Goal: Use online tool/utility: Utilize a website feature to perform a specific function

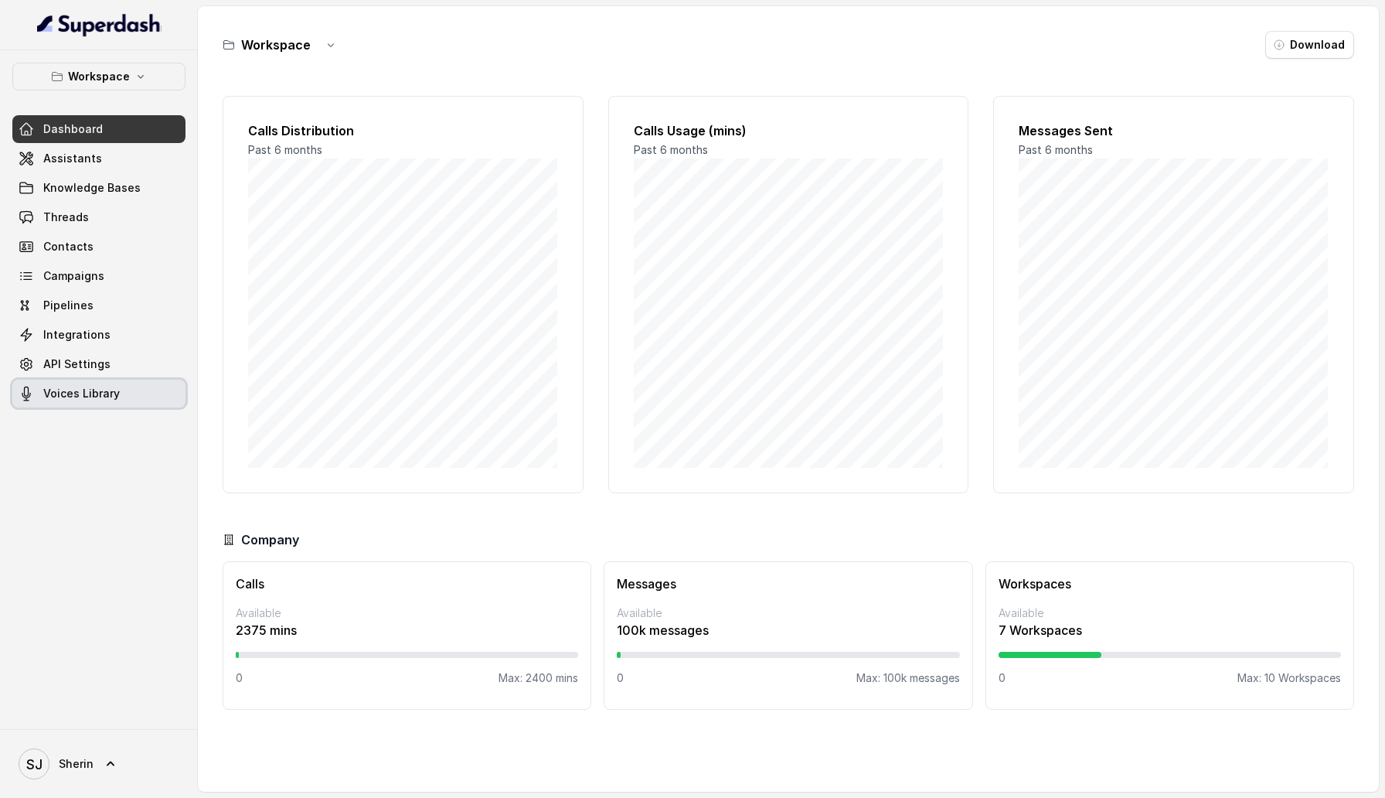
click at [117, 393] on link "Voices Library" at bounding box center [98, 393] width 173 height 28
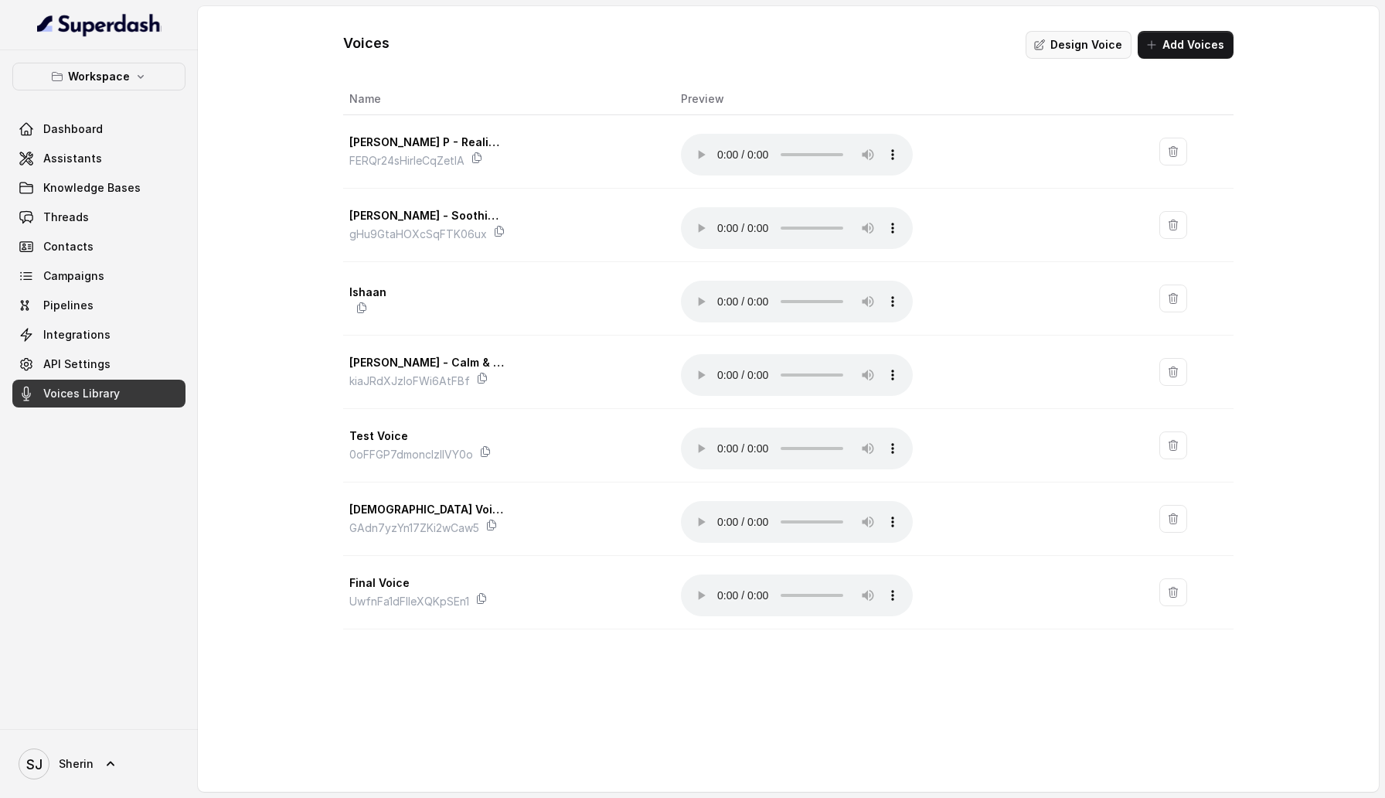
click at [1065, 46] on button "Design Voice" at bounding box center [1079, 45] width 106 height 28
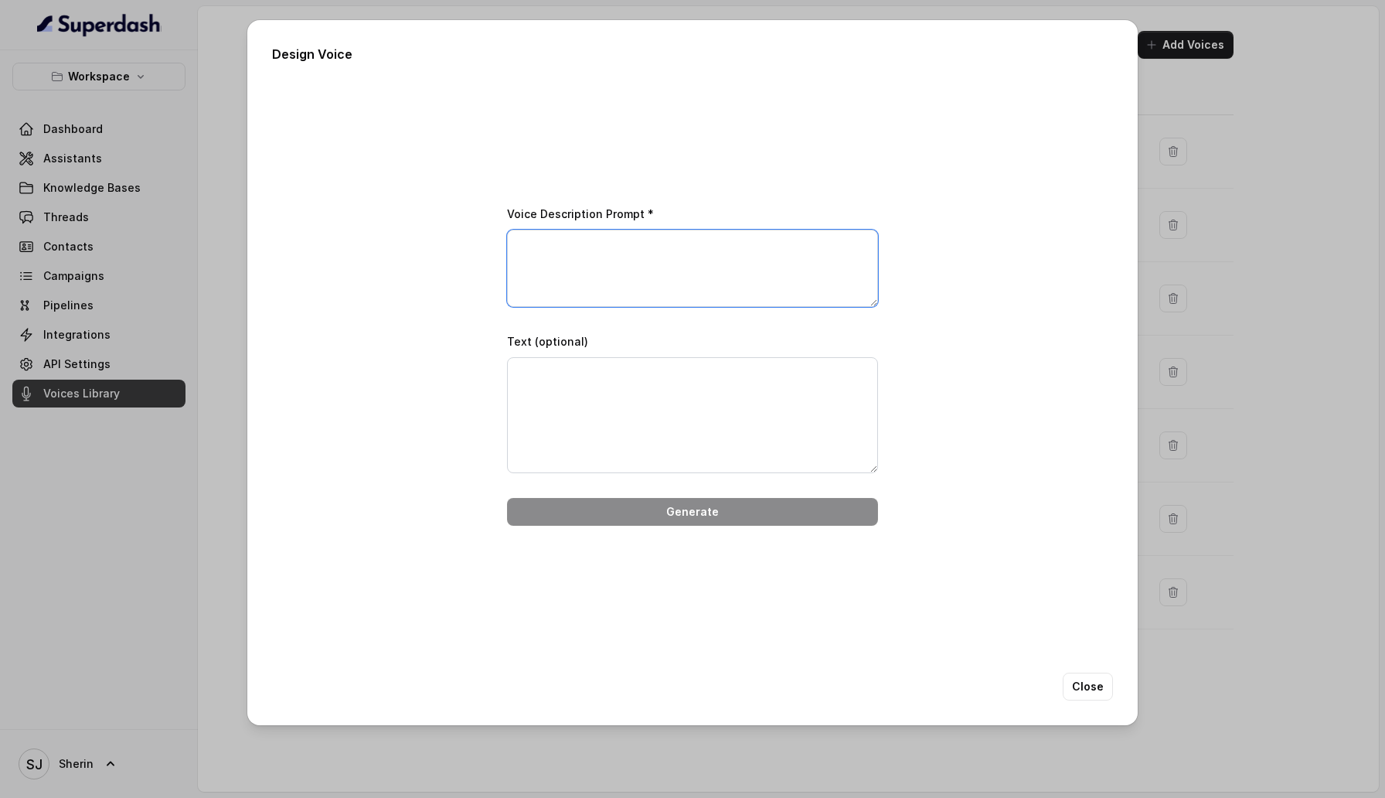
click at [664, 277] on textarea "Voice Description Prompt *" at bounding box center [692, 268] width 371 height 77
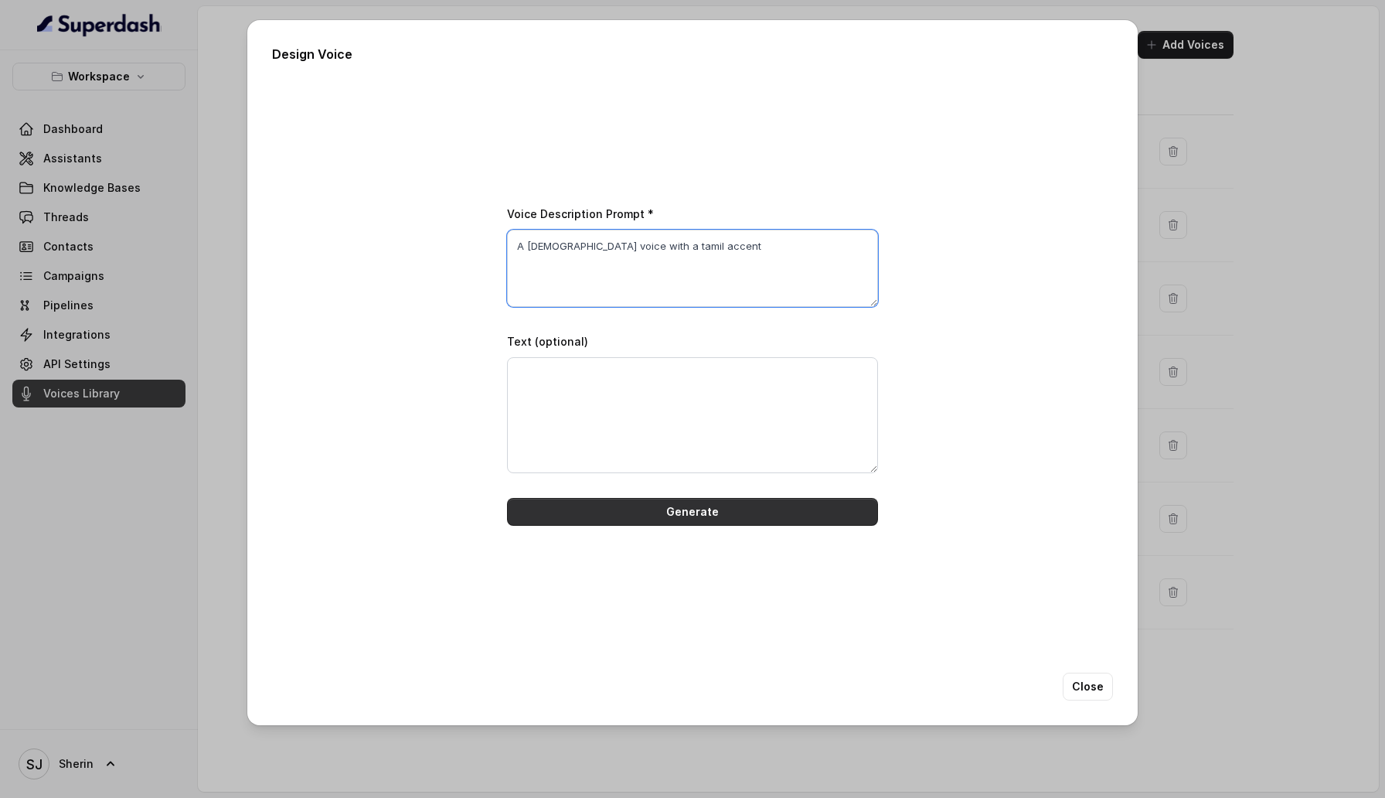
type textarea "A [DEMOGRAPHIC_DATA] voice with a tamil accent"
click at [679, 509] on button "Generate" at bounding box center [692, 512] width 371 height 28
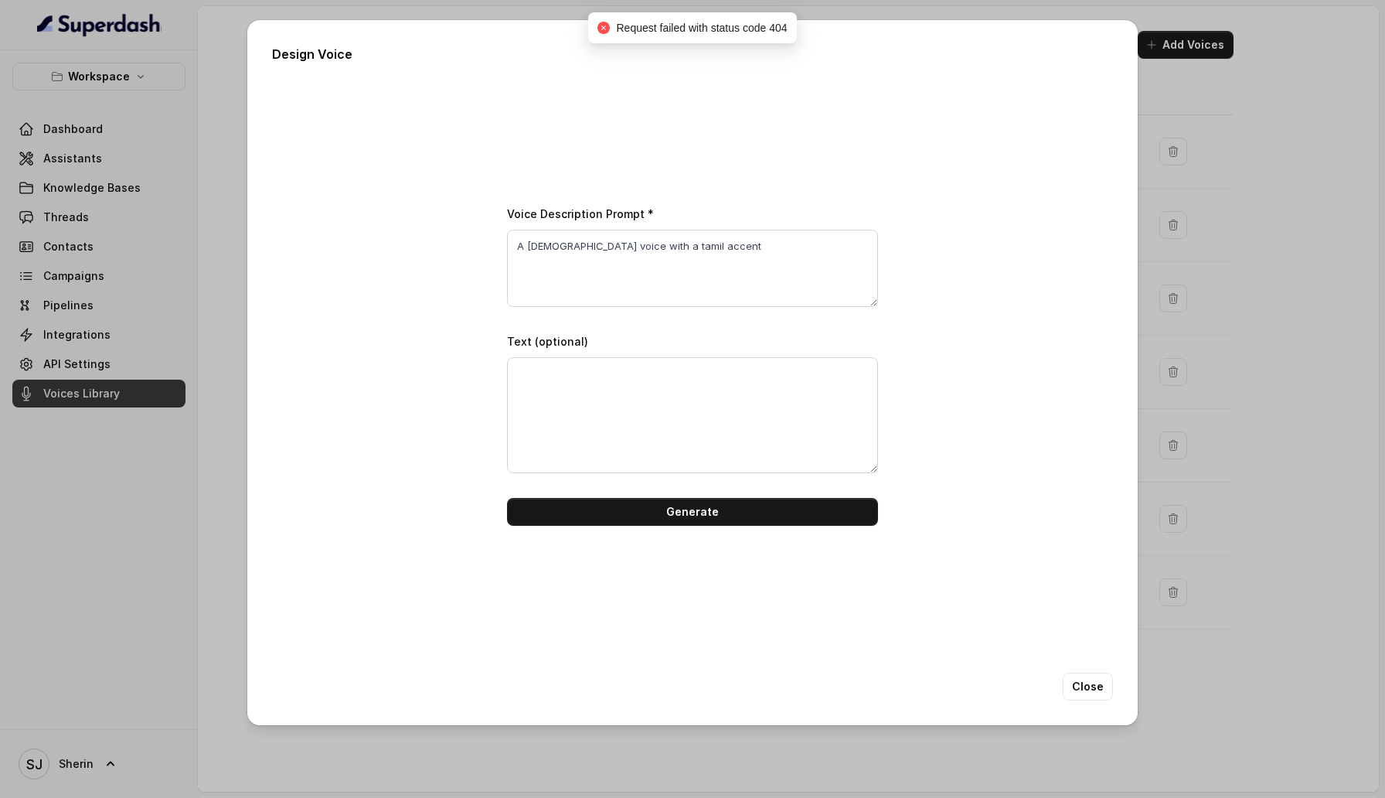
click at [1315, 264] on div "Design Voice Voice Description Prompt * A [DEMOGRAPHIC_DATA] voice with a tamil…" at bounding box center [692, 399] width 1385 height 798
